Goal: Transaction & Acquisition: Obtain resource

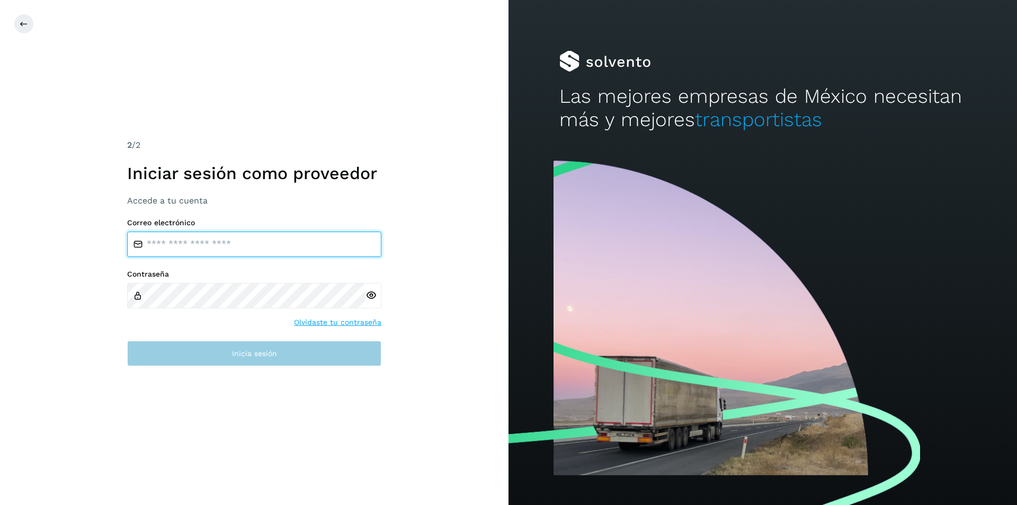
type input "**********"
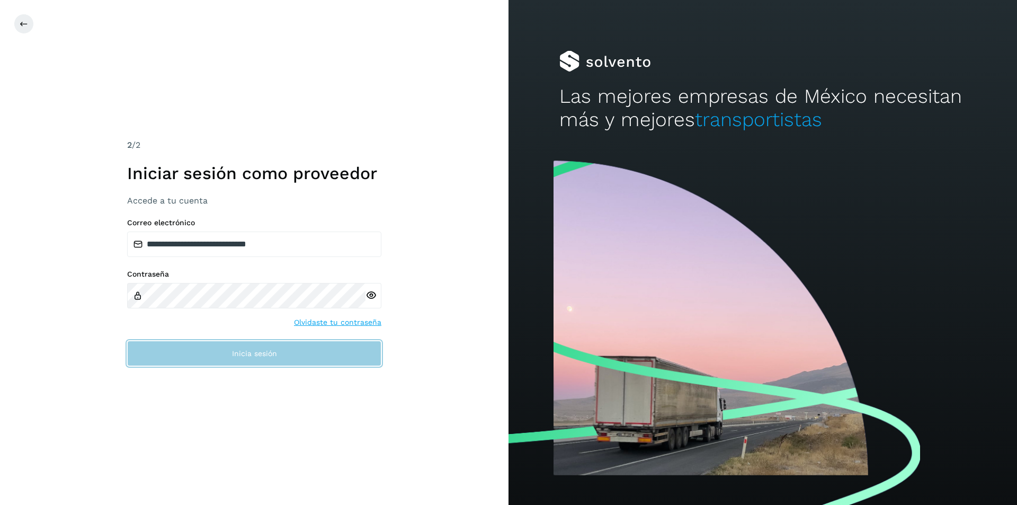
click at [249, 353] on span "Inicia sesión" at bounding box center [254, 352] width 45 height 7
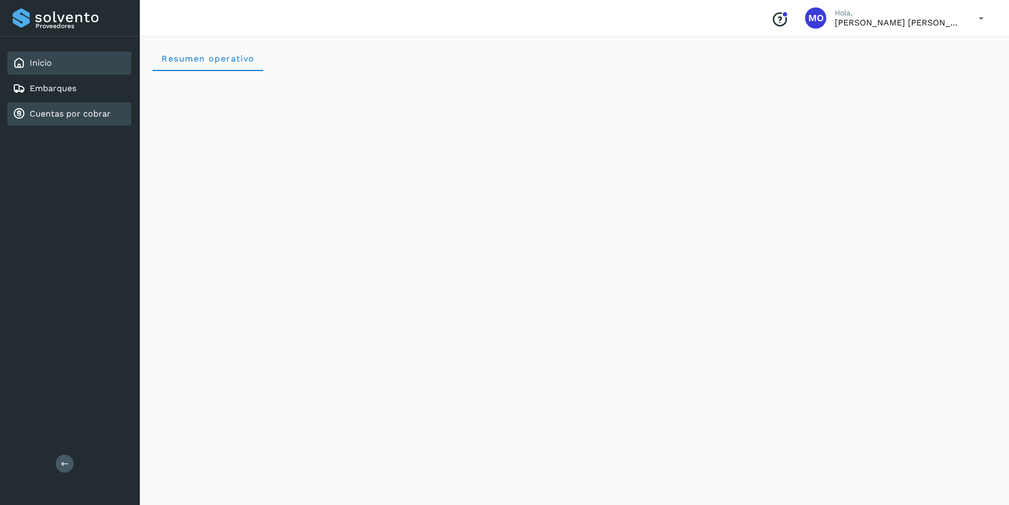
click at [71, 113] on link "Cuentas por cobrar" at bounding box center [70, 114] width 81 height 10
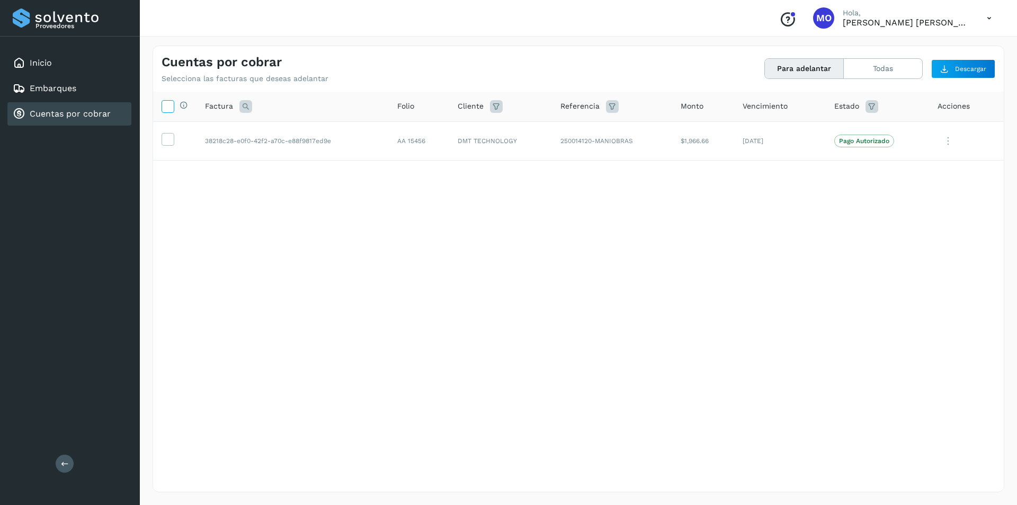
click at [167, 105] on icon at bounding box center [167, 105] width 11 height 11
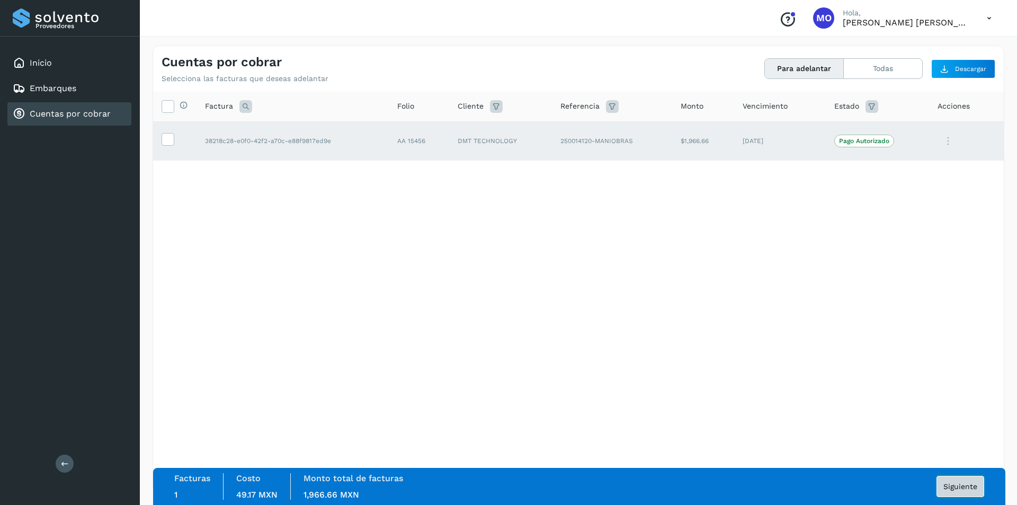
click at [957, 483] on span "Siguiente" at bounding box center [960, 485] width 34 height 7
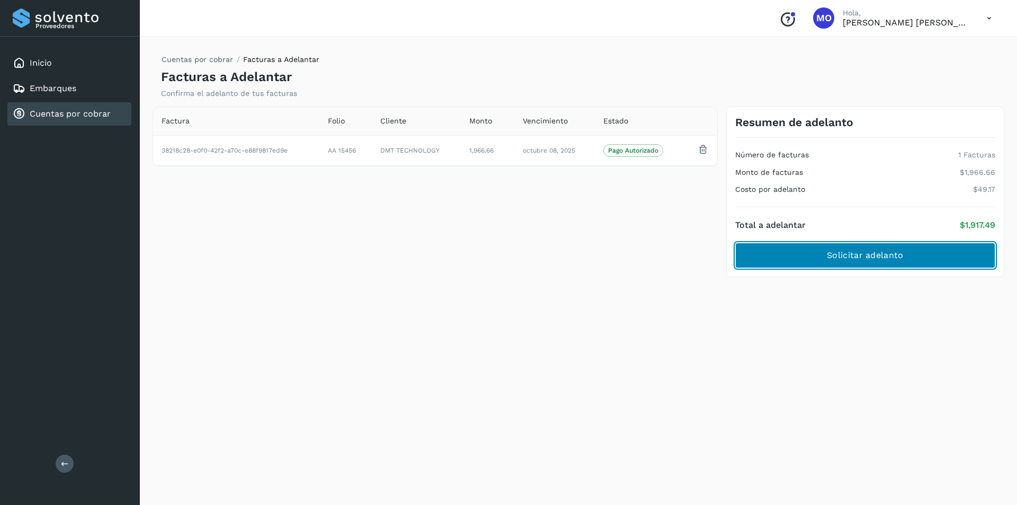
click at [893, 258] on span "Solicitar adelanto" at bounding box center [865, 255] width 76 height 12
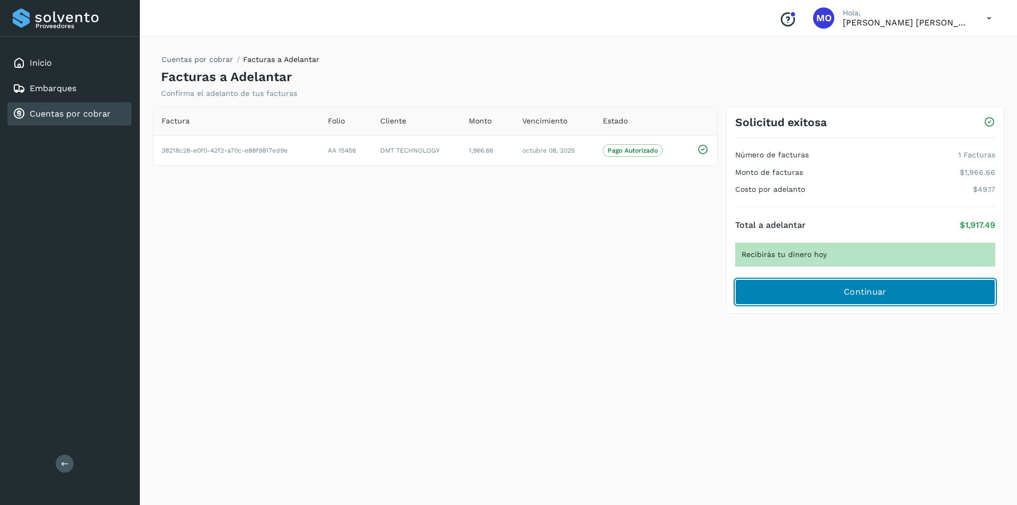
click at [879, 292] on span "Continuar" at bounding box center [864, 292] width 43 height 12
